Goal: Task Accomplishment & Management: Use online tool/utility

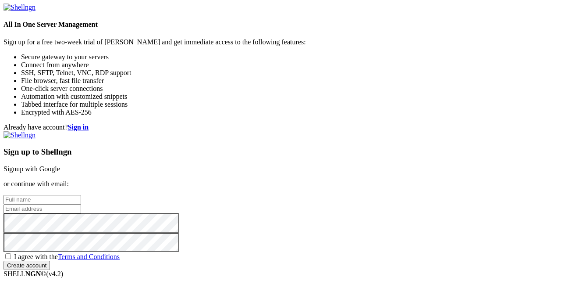
click at [60, 165] on link "Signup with Google" at bounding box center [32, 168] width 57 height 7
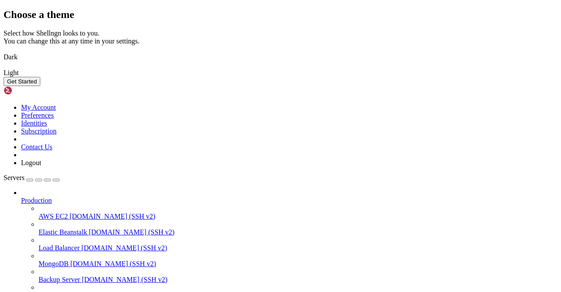
click at [221, 45] on div "Select how Shellngn looks to you. You can change this at any time in your setti…" at bounding box center [281, 37] width 554 height 16
click at [40, 86] on button "Get Started" at bounding box center [22, 81] width 37 height 9
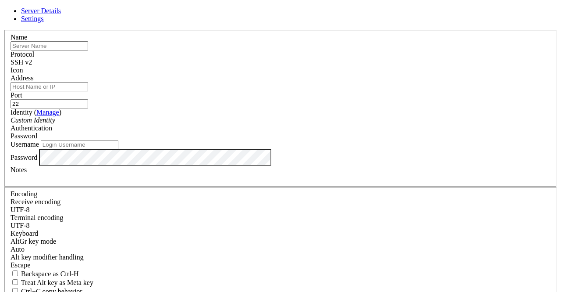
click at [433, 69] on div "Server Details Settings Name Protocol SSH v2 Icon" at bounding box center [281, 188] width 554 height 362
click at [4, 30] on icon at bounding box center [4, 30] width 0 height 0
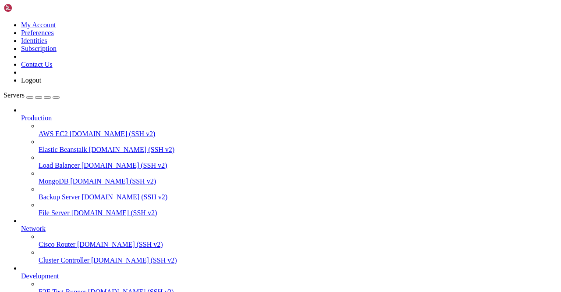
click at [4, 21] on icon at bounding box center [4, 21] width 0 height 0
click at [39, 7] on img at bounding box center [29, 8] width 50 height 9
click at [39, 97] on div "button" at bounding box center [39, 97] width 0 height 0
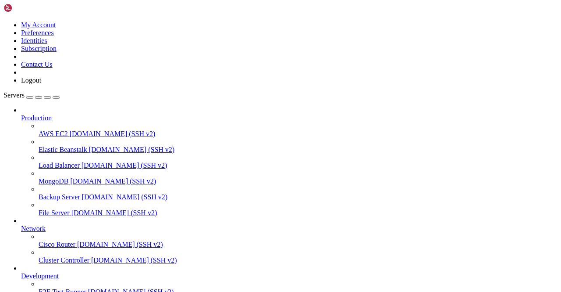
scroll to position [0, 0]
click at [4, 21] on icon at bounding box center [4, 21] width 0 height 0
click at [25, 7] on img at bounding box center [29, 8] width 50 height 9
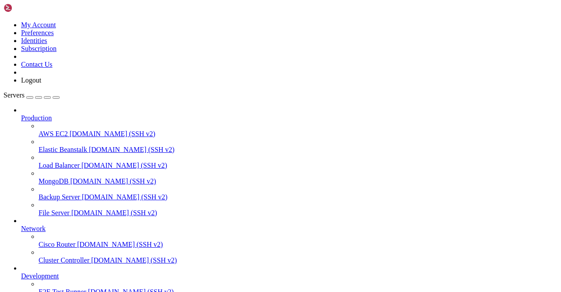
drag, startPoint x: 99, startPoint y: 10, endPoint x: 94, endPoint y: 8, distance: 5.1
click at [4, 21] on icon at bounding box center [4, 21] width 0 height 0
click at [41, 84] on link "Logout" at bounding box center [31, 79] width 20 height 7
